Goal: Check status: Check status

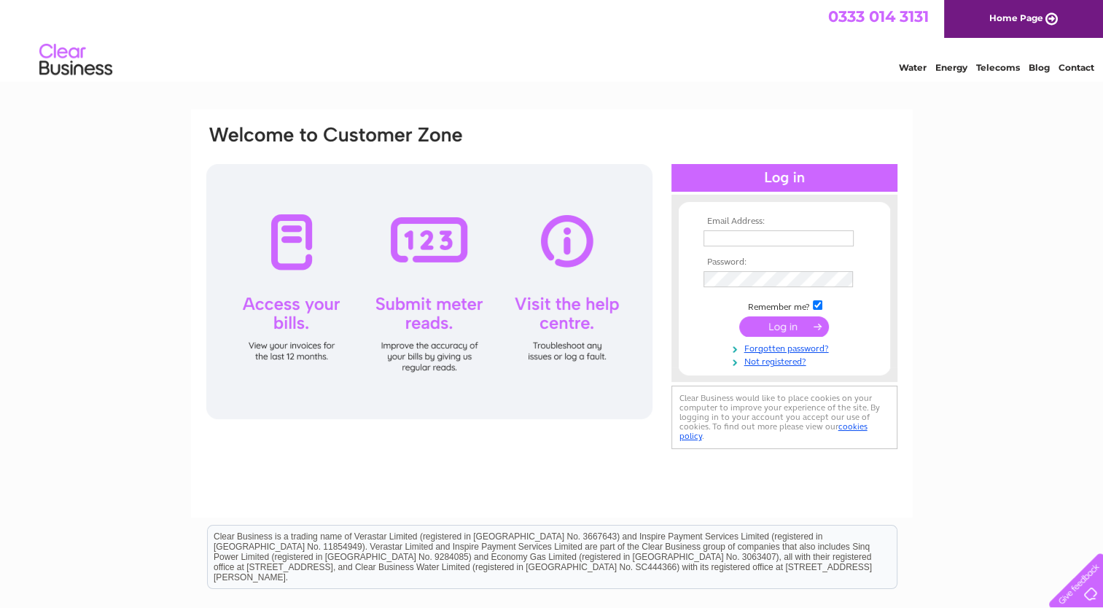
type input "glengilp@gmail.com"
click at [774, 326] on input "submit" at bounding box center [784, 326] width 90 height 20
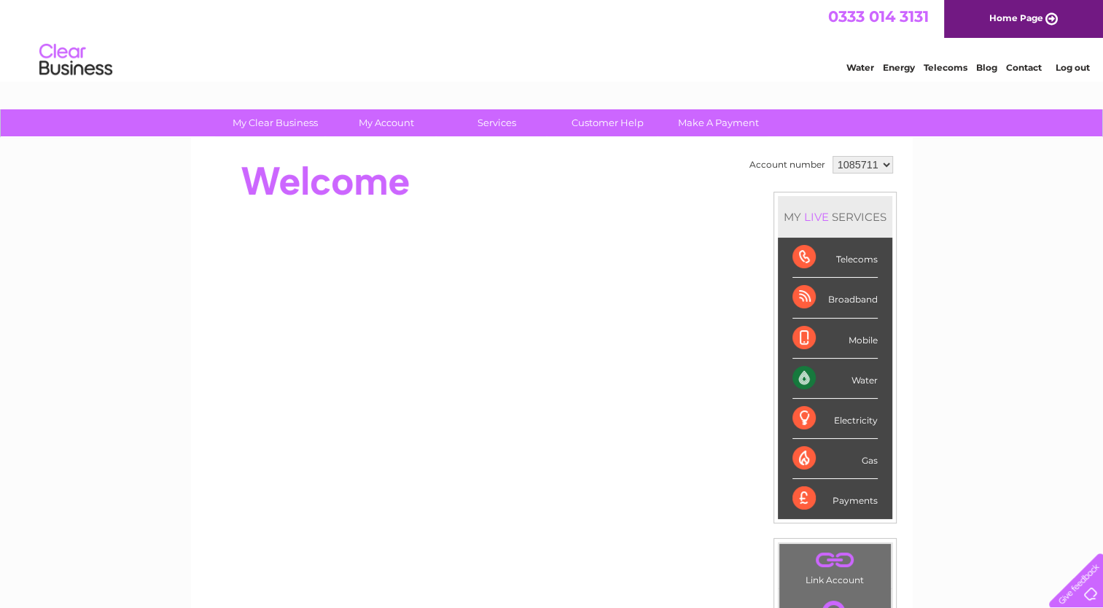
click at [807, 379] on div "Water" at bounding box center [834, 379] width 85 height 40
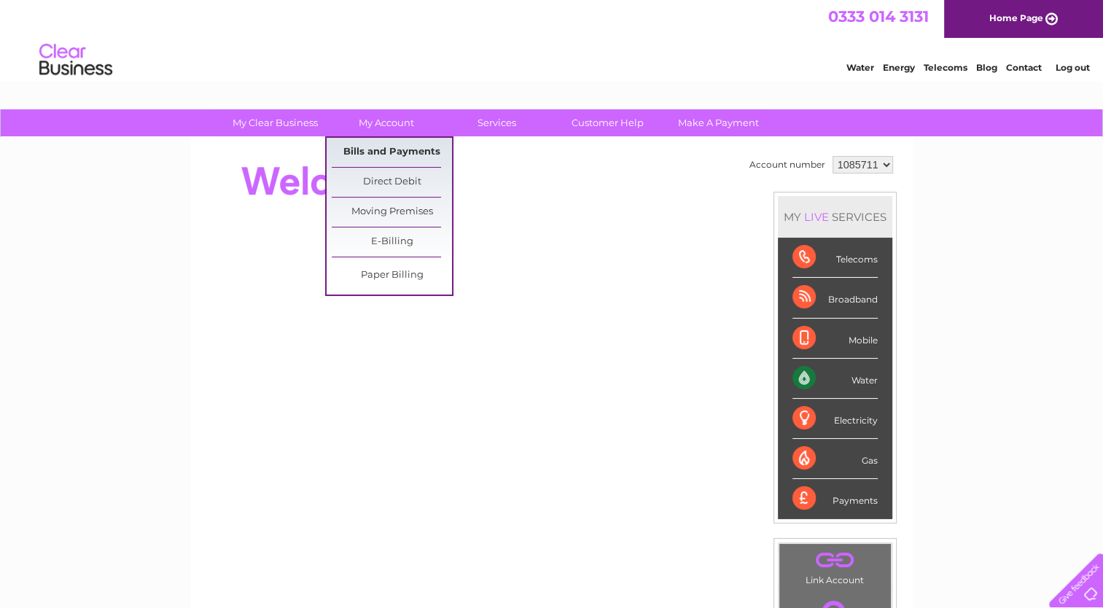
click at [387, 153] on link "Bills and Payments" at bounding box center [392, 152] width 120 height 29
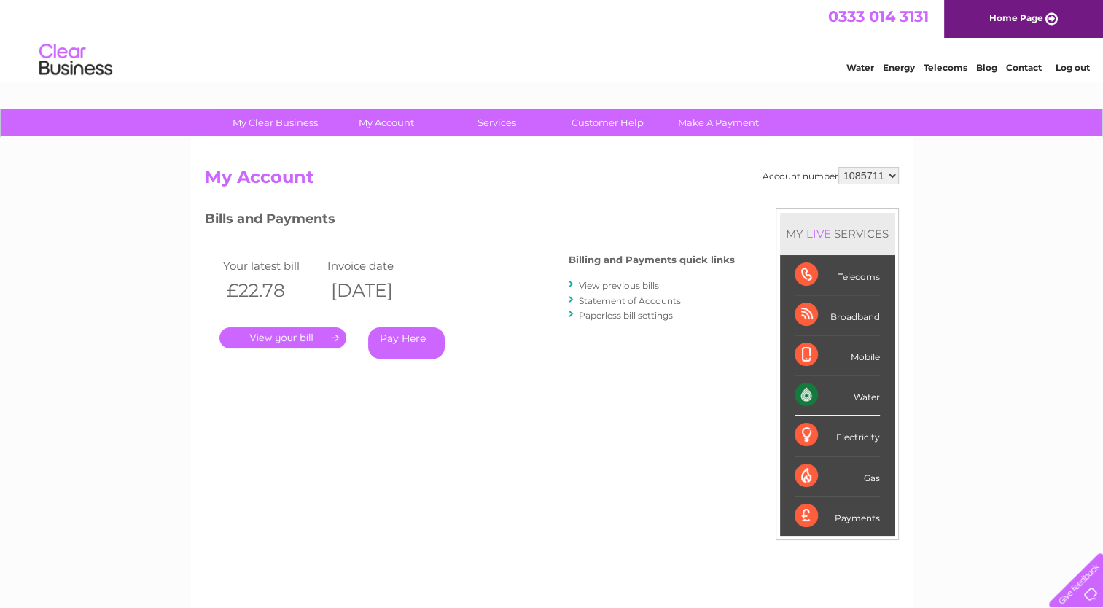
click at [318, 337] on link "." at bounding box center [282, 337] width 127 height 21
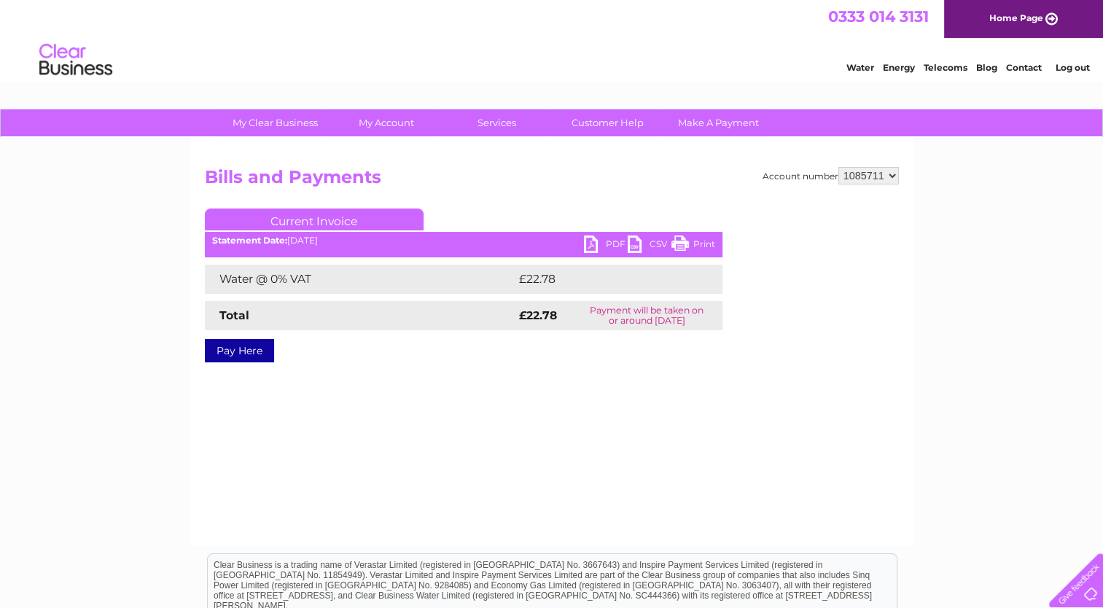
click at [684, 245] on link "Print" at bounding box center [693, 245] width 44 height 21
